Goal: Check status: Check status

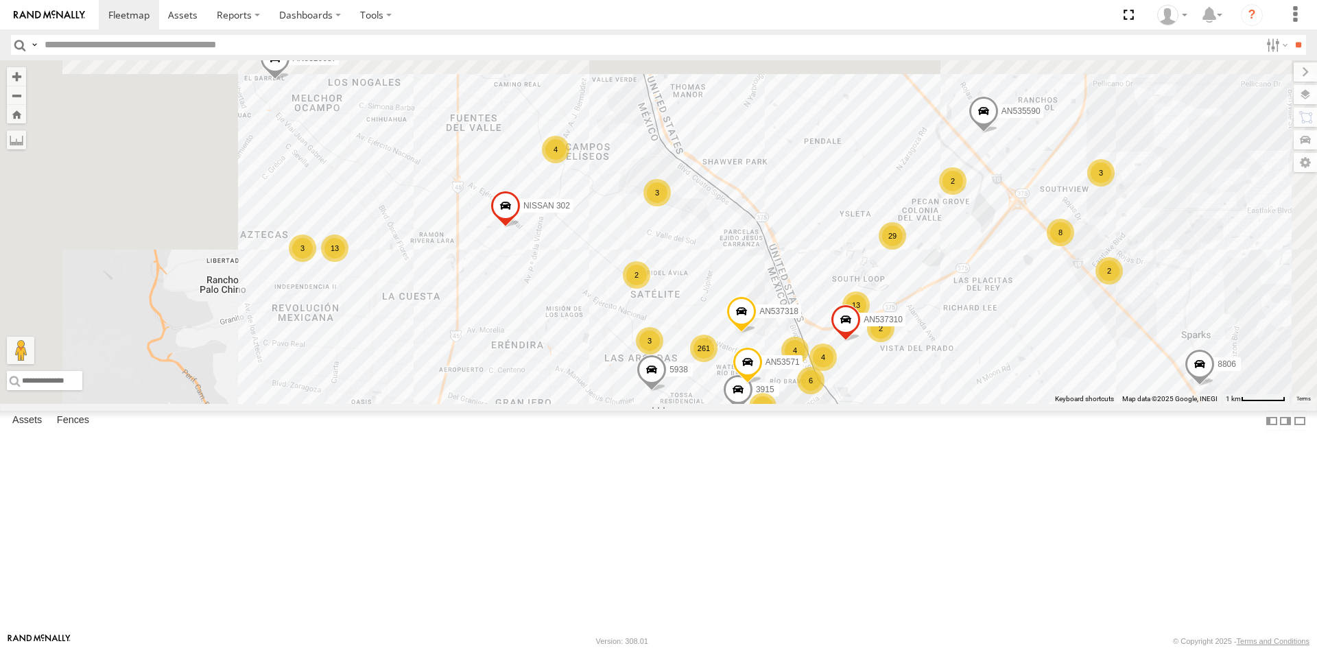
drag, startPoint x: 842, startPoint y: 258, endPoint x: 926, endPoint y: 475, distance: 232.7
click at [926, 404] on div "AN535203 015910001845018 015910001811580 ZJ535914 F2771 AN538662 AN534304 T01 A…" at bounding box center [658, 232] width 1317 height 344
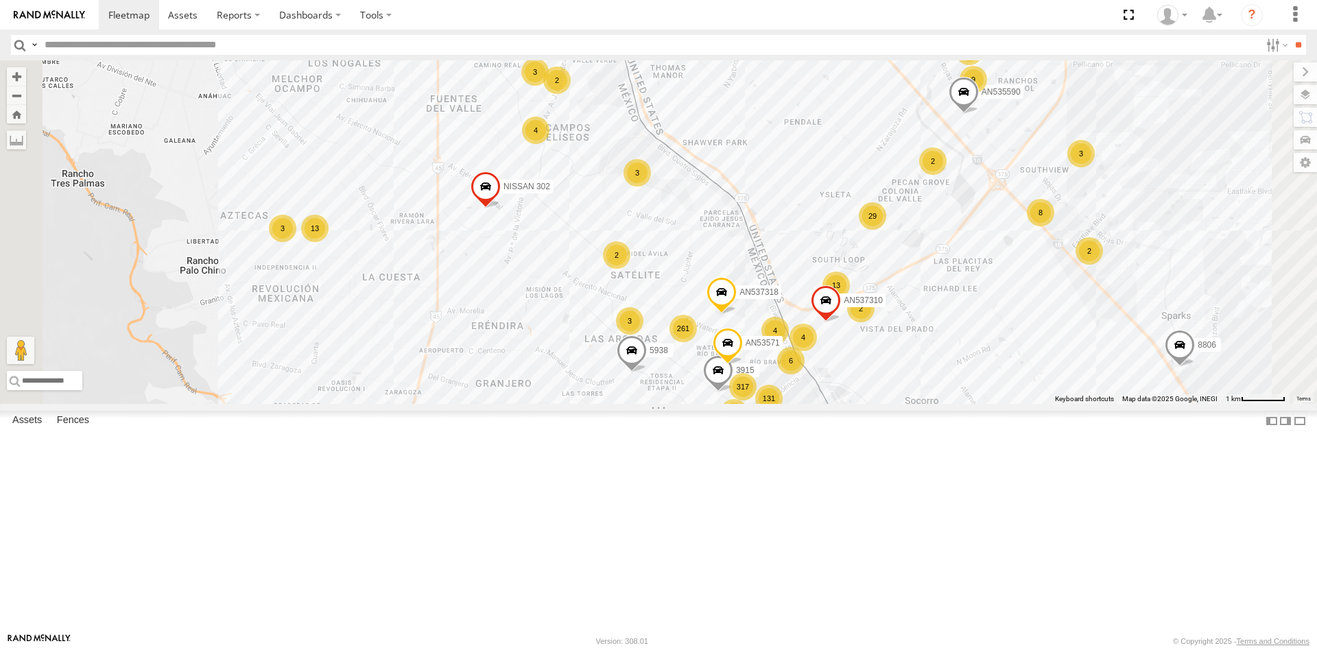
drag, startPoint x: 892, startPoint y: 380, endPoint x: 911, endPoint y: 219, distance: 162.3
click at [910, 220] on div "AN535203 015910001845018 015910001811580 ZJ535914 F2771 AN538662 AN534304 T01 A…" at bounding box center [658, 232] width 1317 height 344
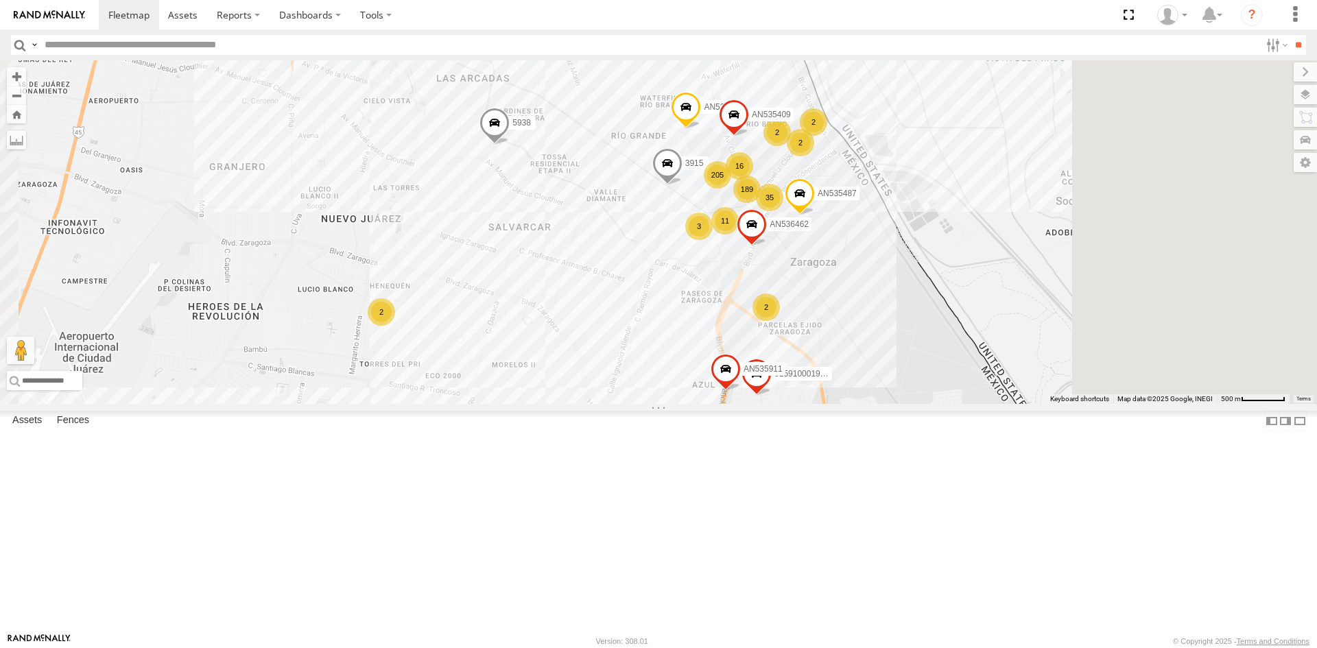
drag, startPoint x: 986, startPoint y: 279, endPoint x: 859, endPoint y: 477, distance: 234.9
click at [859, 404] on div "AN535203 015910001845018 015910001811580 ZJ535914 F2771 AN538662 AN534304 T01 A…" at bounding box center [658, 232] width 1317 height 344
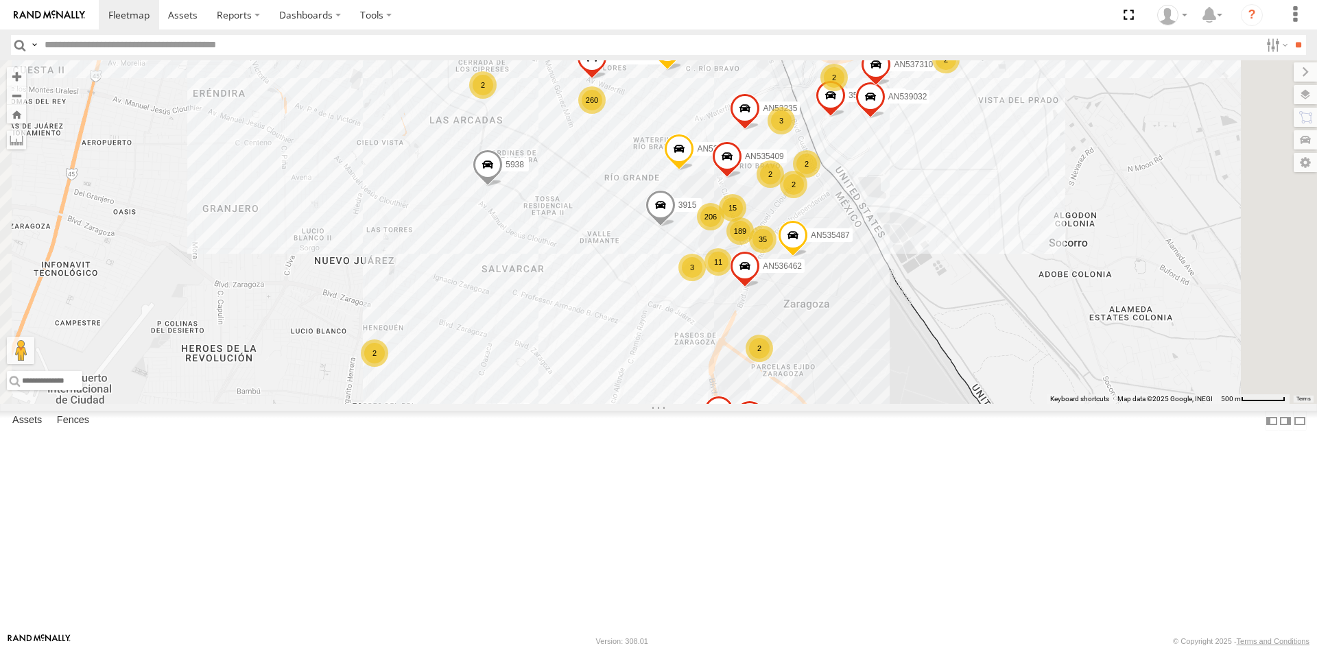
drag, startPoint x: 1052, startPoint y: 281, endPoint x: 1051, endPoint y: 309, distance: 28.2
click at [1051, 309] on div "357660104096649 AN535911 AN53243 015910001935157 AN539032 AN536462 3915 L722 AN…" at bounding box center [658, 232] width 1317 height 344
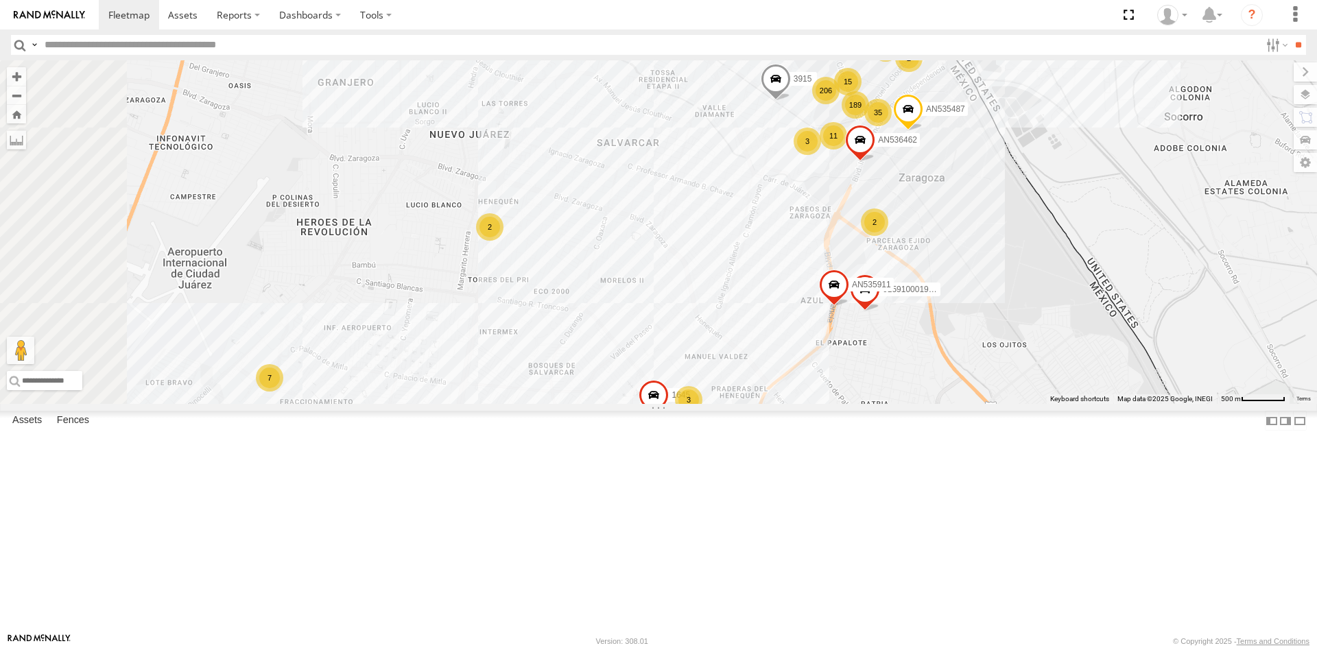
drag, startPoint x: 764, startPoint y: 412, endPoint x: 878, endPoint y: 273, distance: 179.4
click at [880, 271] on div "357660104096649 AN535911 AN53243 015910001935157 AN539032 AN536462 3915 L722 AN…" at bounding box center [658, 232] width 1317 height 344
